Goal: Obtain resource: Download file/media

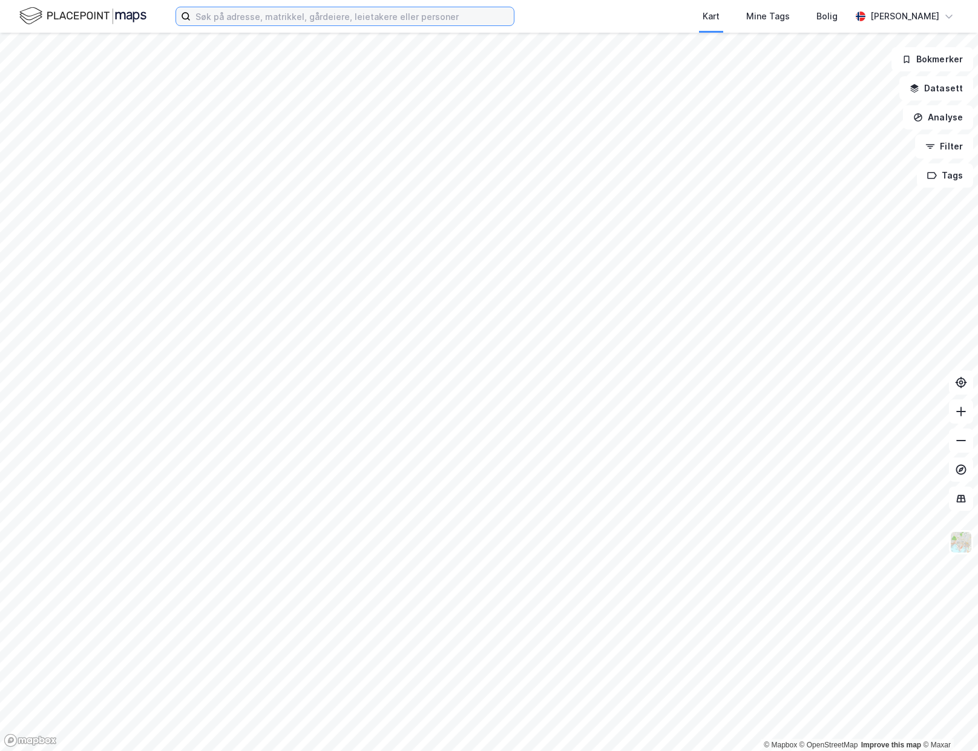
click at [318, 23] on input at bounding box center [352, 16] width 323 height 18
click at [317, 13] on input at bounding box center [352, 16] width 323 height 18
click at [318, 19] on input at bounding box center [352, 16] width 323 height 18
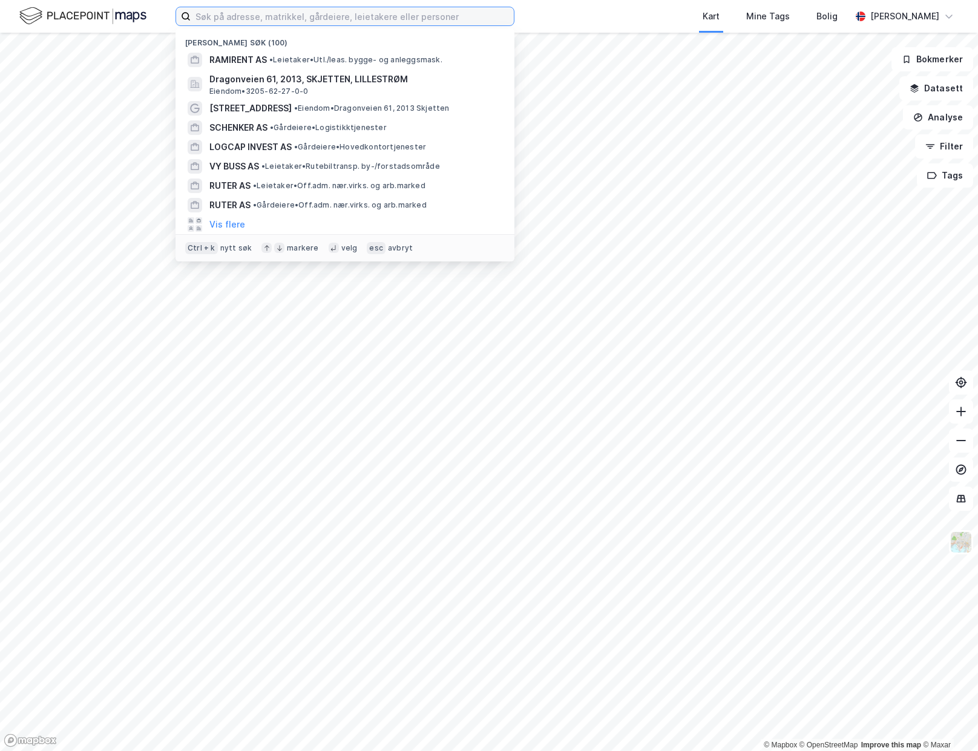
click at [418, 18] on input at bounding box center [352, 16] width 323 height 18
click at [255, 19] on input "975 950 662" at bounding box center [352, 16] width 323 height 18
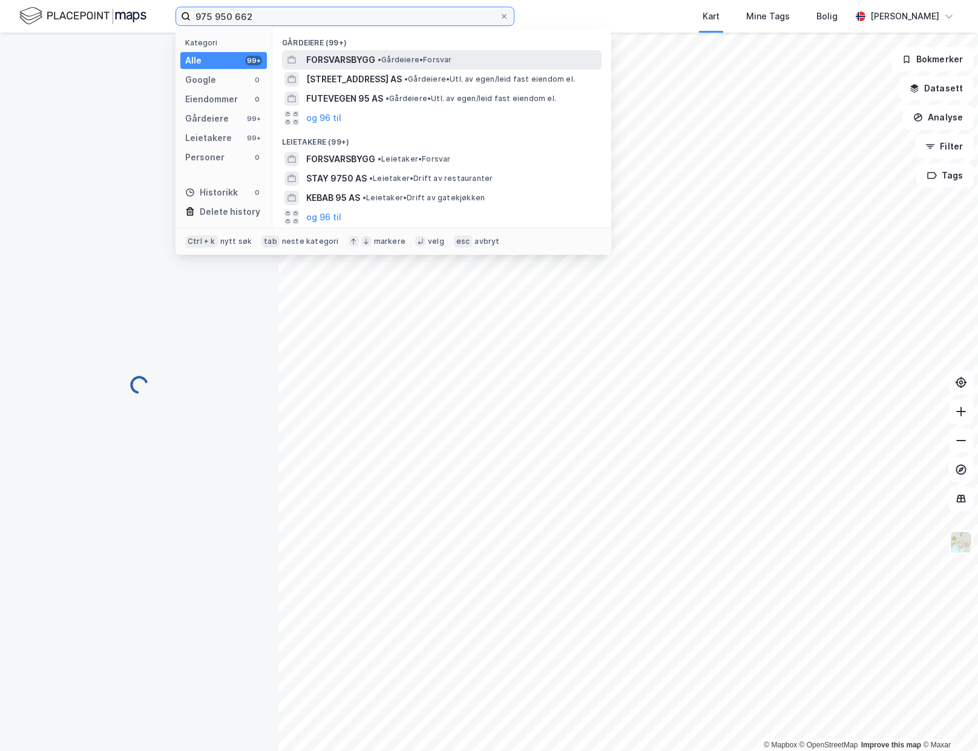
type input "975 950 662"
click at [358, 57] on span "FORSVARSBYGG" at bounding box center [340, 60] width 69 height 15
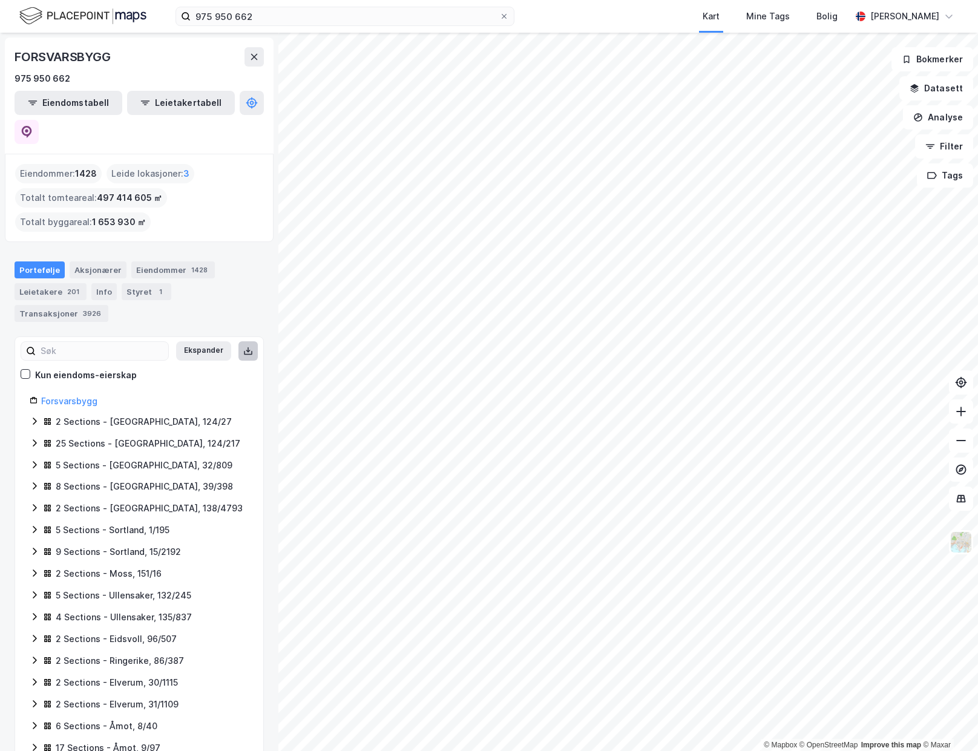
click at [243, 346] on icon at bounding box center [248, 351] width 10 height 10
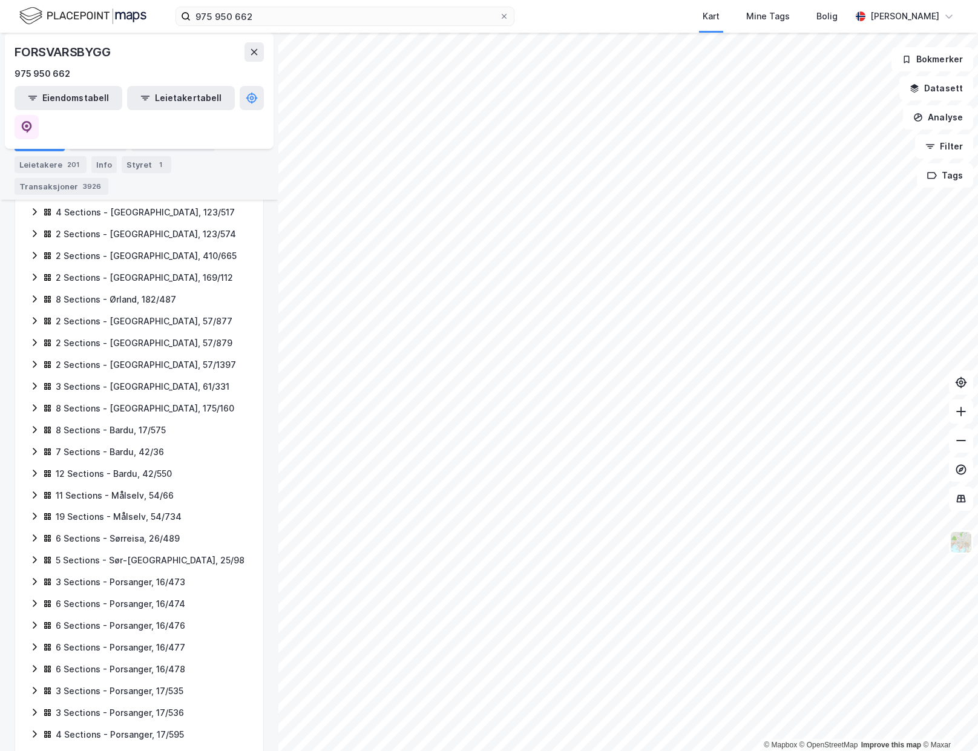
scroll to position [762, 0]
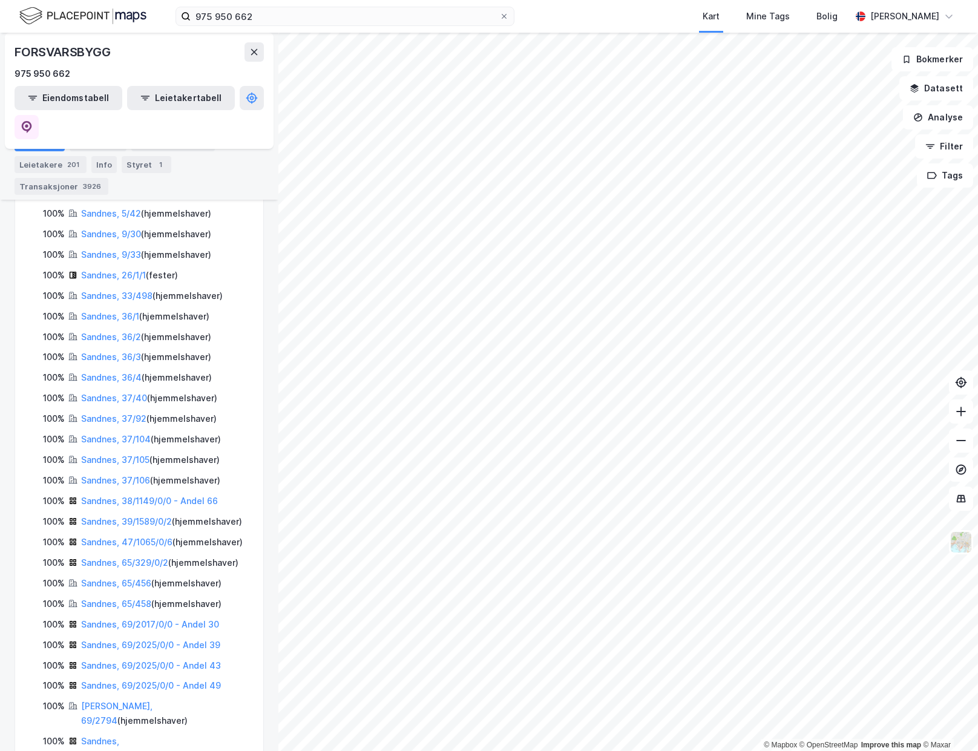
scroll to position [5012, 0]
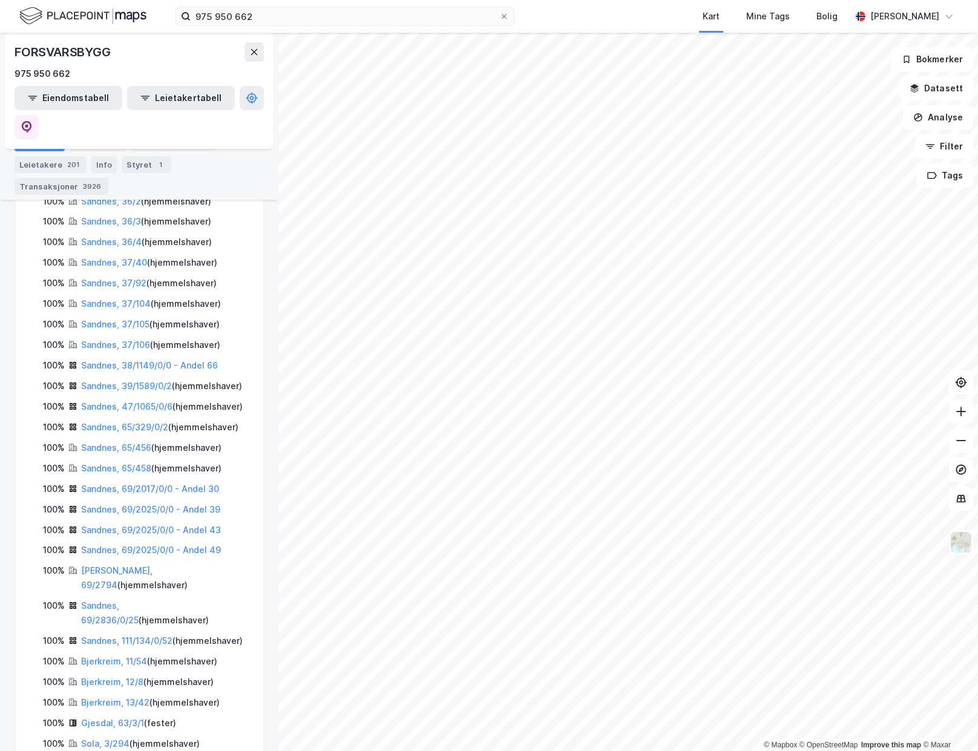
drag, startPoint x: 53, startPoint y: 710, endPoint x: 60, endPoint y: 685, distance: 25.4
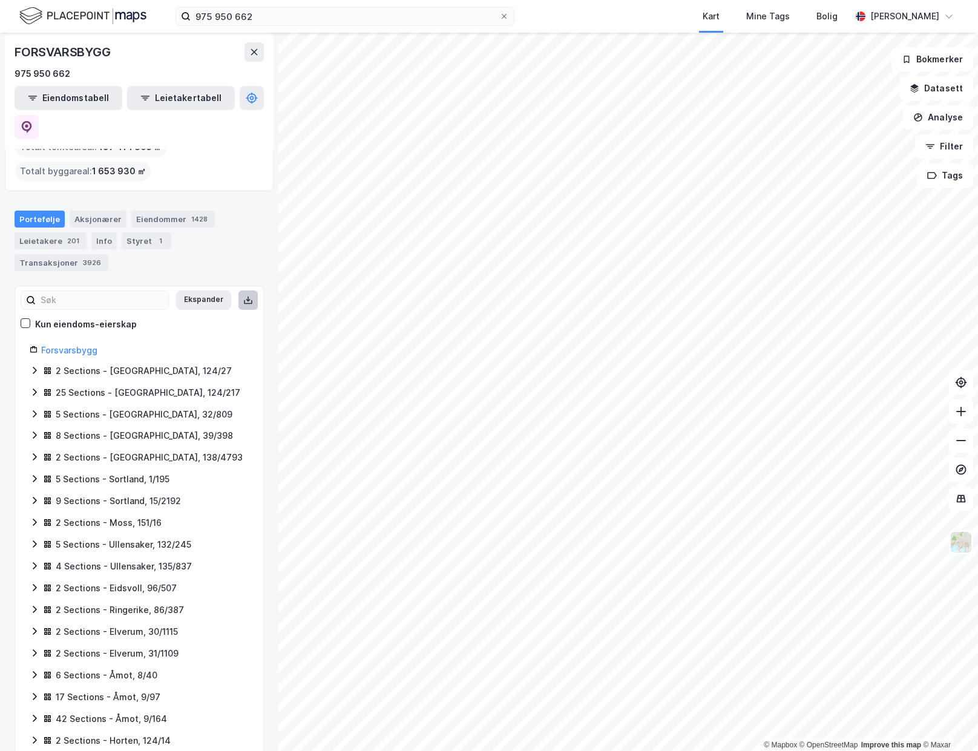
scroll to position [0, 0]
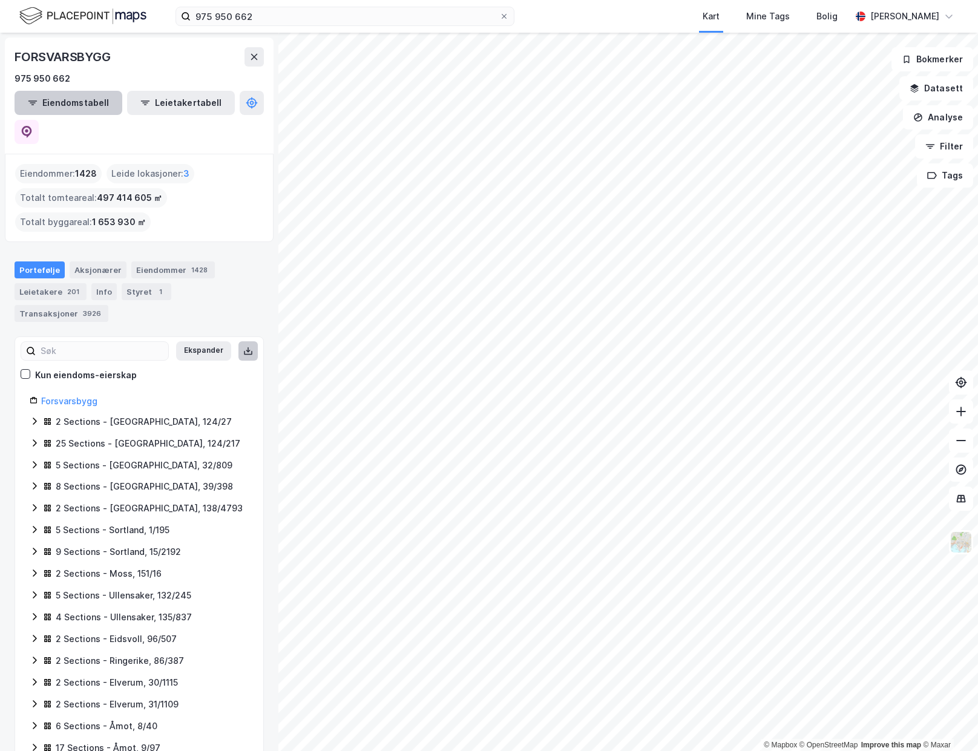
click at [56, 100] on button "Eiendomstabell" at bounding box center [69, 103] width 108 height 24
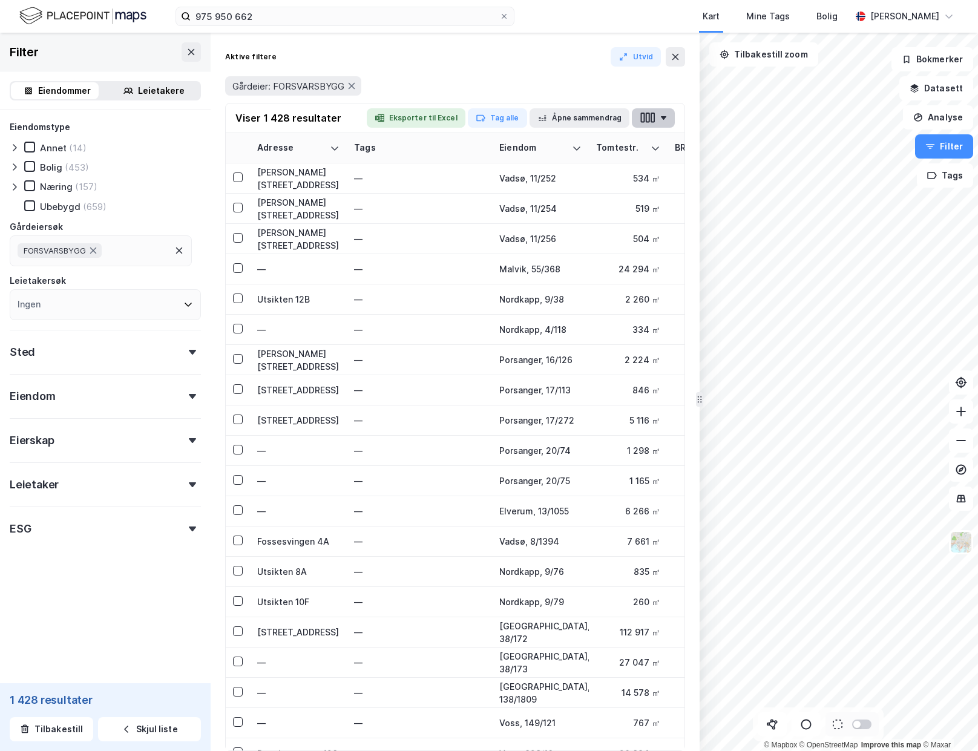
click at [664, 116] on button "button" at bounding box center [653, 117] width 43 height 19
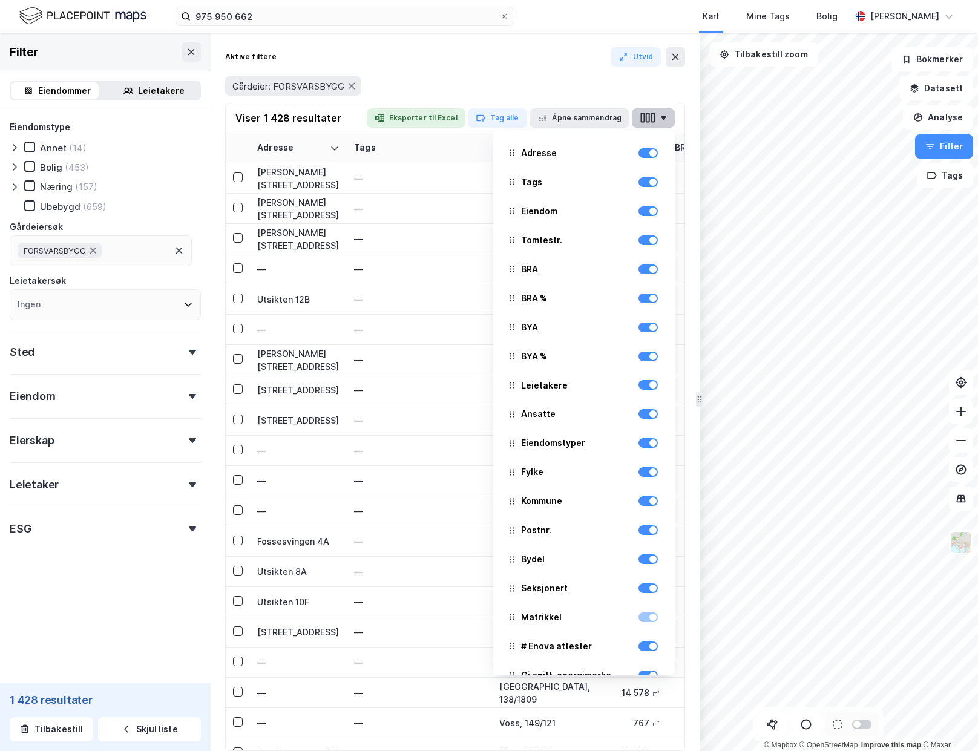
click at [664, 114] on button "button" at bounding box center [653, 117] width 43 height 19
click at [662, 119] on icon "button" at bounding box center [663, 118] width 5 height 4
click at [662, 117] on icon "button" at bounding box center [663, 118] width 5 height 4
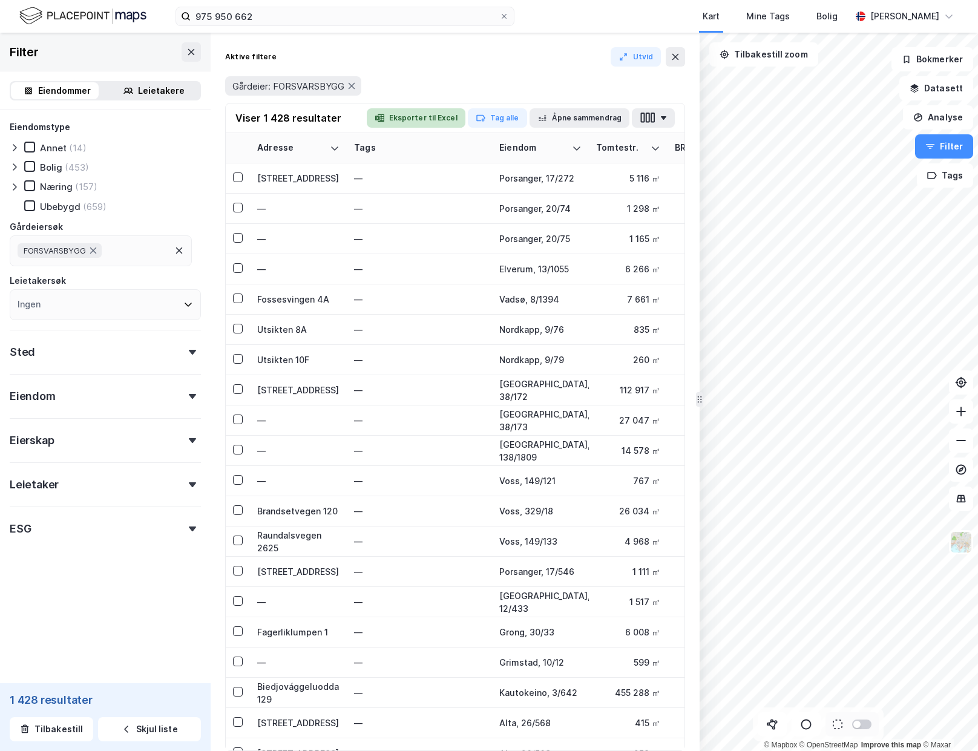
click at [428, 114] on button "Eksporter til Excel" at bounding box center [416, 117] width 99 height 19
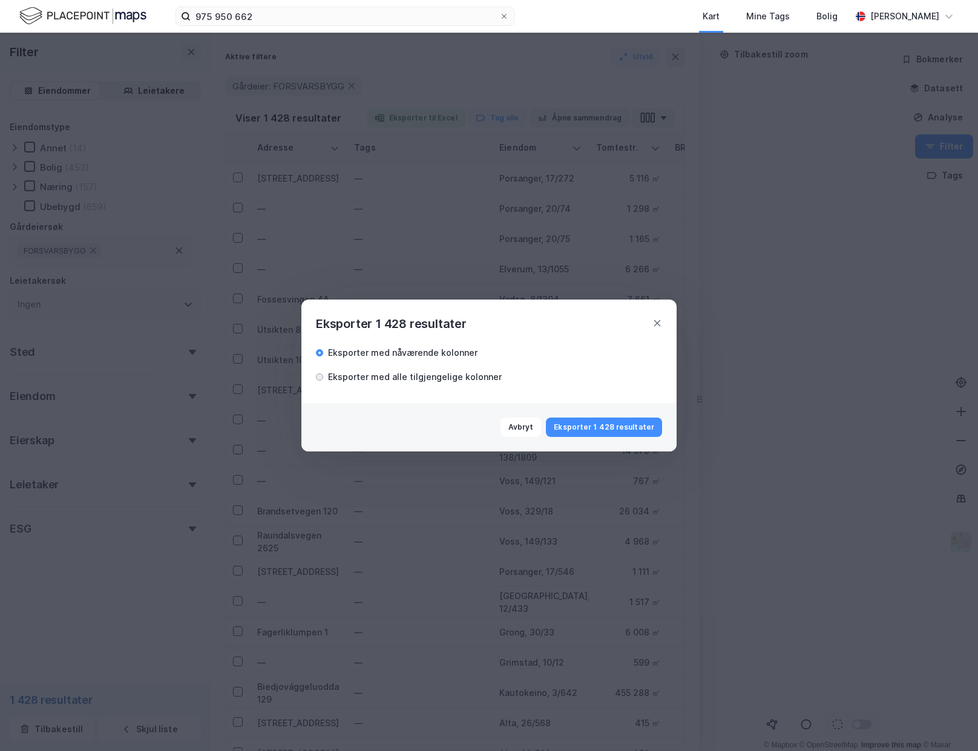
click at [322, 377] on div at bounding box center [319, 376] width 7 height 7
click at [616, 429] on button "Eksporter 1 428 resultater" at bounding box center [604, 426] width 116 height 19
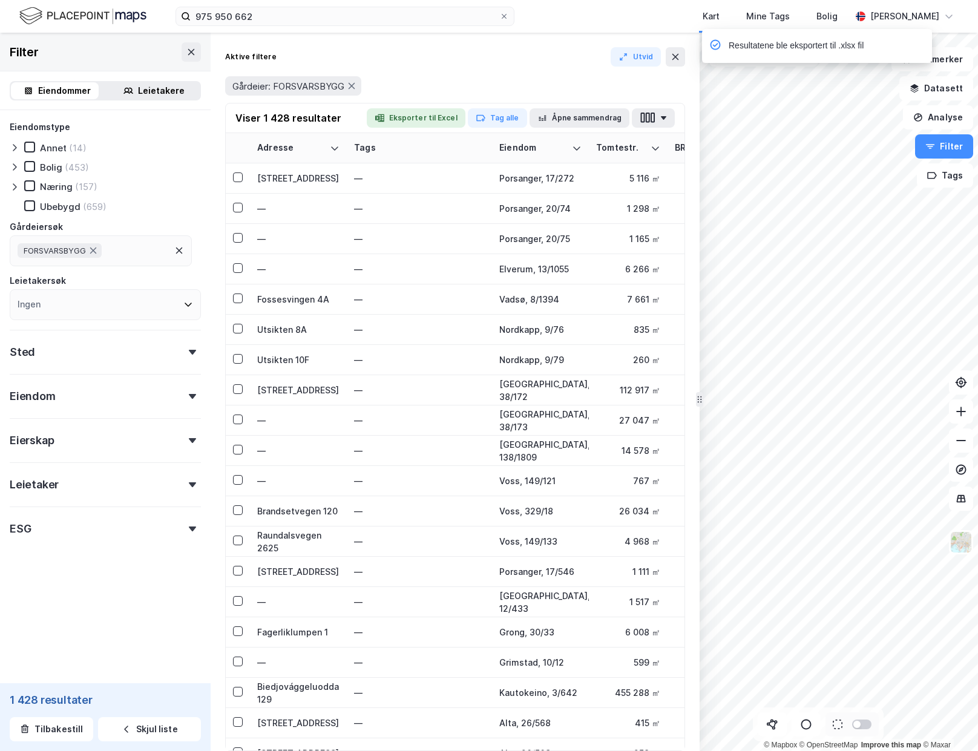
click at [450, 65] on div "Aktive filtere Utvid" at bounding box center [455, 56] width 460 height 19
click at [453, 73] on div "Gårdeier: FORSVARSBYGG" at bounding box center [455, 86] width 460 height 34
